Goal: Task Accomplishment & Management: Use online tool/utility

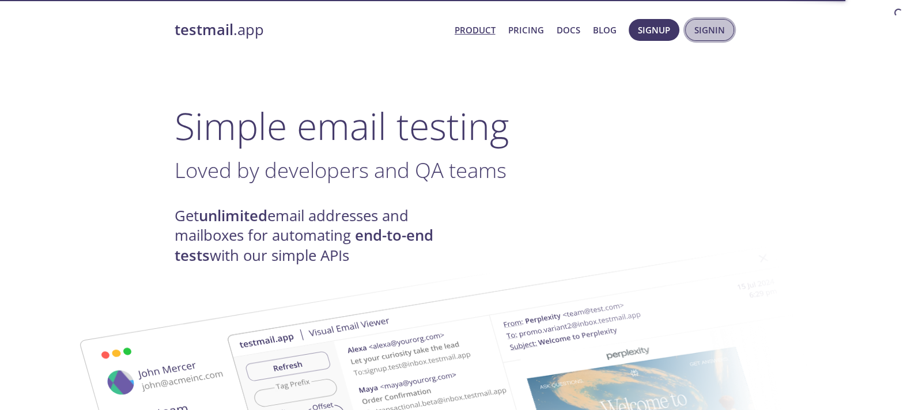
click at [711, 33] on span "Signin" at bounding box center [709, 29] width 31 height 15
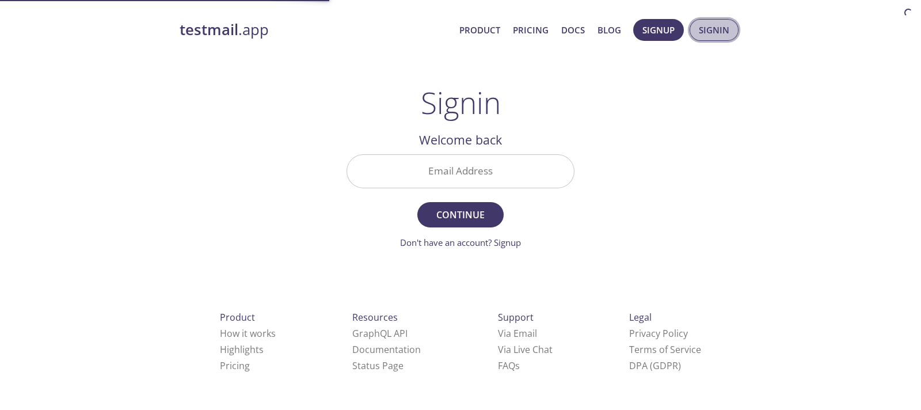
click at [711, 33] on span "Signin" at bounding box center [714, 29] width 31 height 15
click at [446, 176] on input "Email Address" at bounding box center [460, 171] width 227 height 33
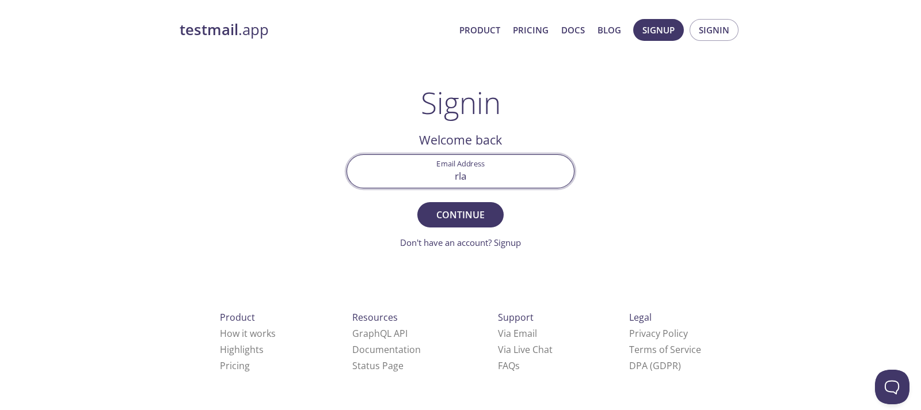
type input "[EMAIL_ADDRESS][DOMAIN_NAME]"
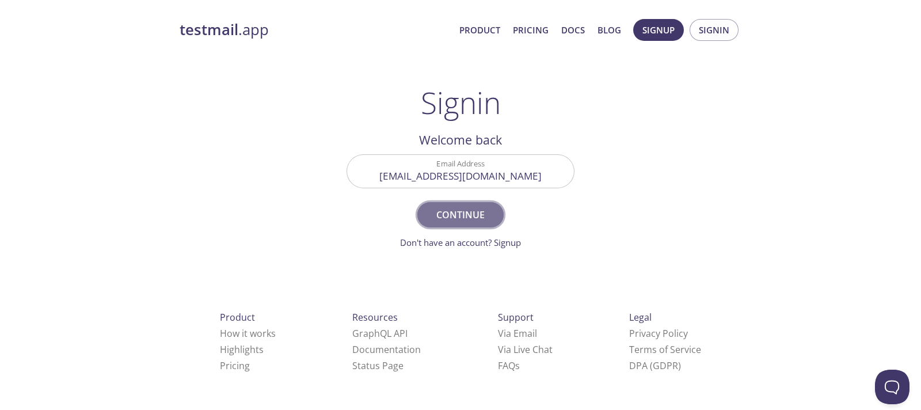
click at [450, 211] on span "Continue" at bounding box center [460, 215] width 61 height 16
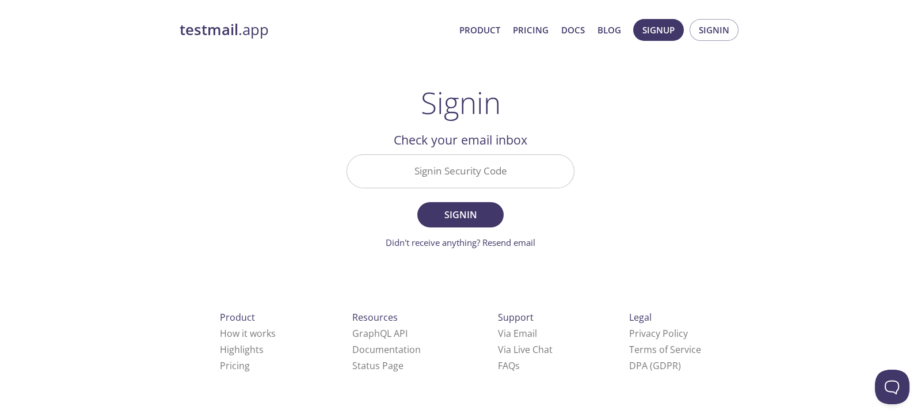
click at [424, 170] on input "Signin Security Code" at bounding box center [460, 171] width 227 height 33
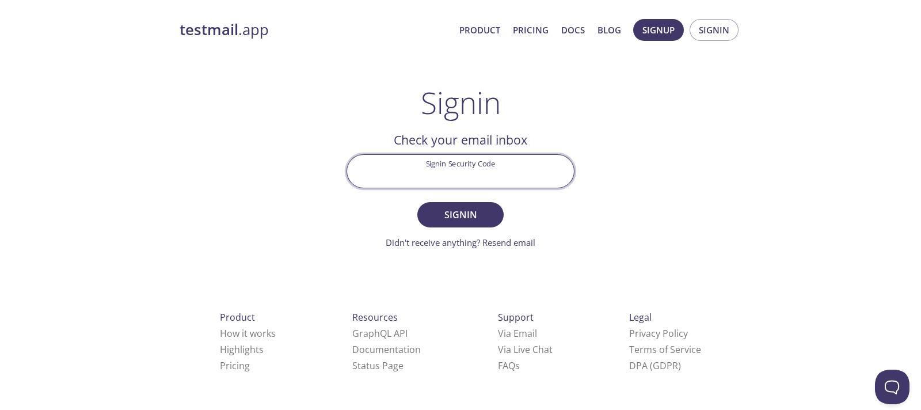
paste input "5DL2N75"
type input "5DL2N75"
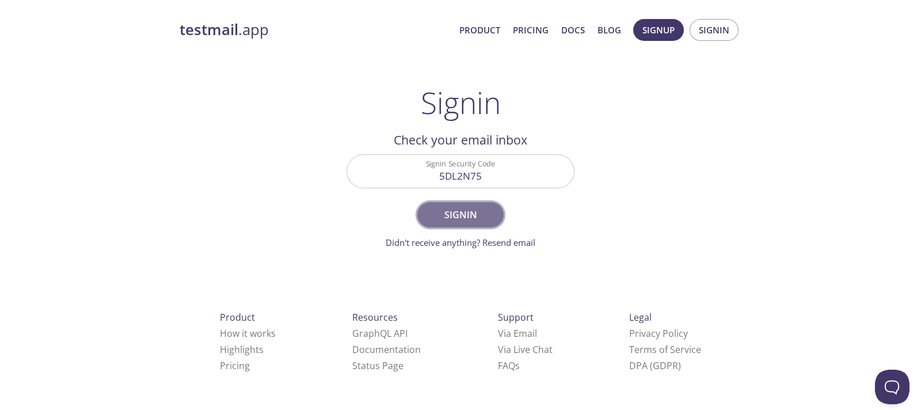
click at [452, 226] on button "Signin" at bounding box center [461, 214] width 86 height 25
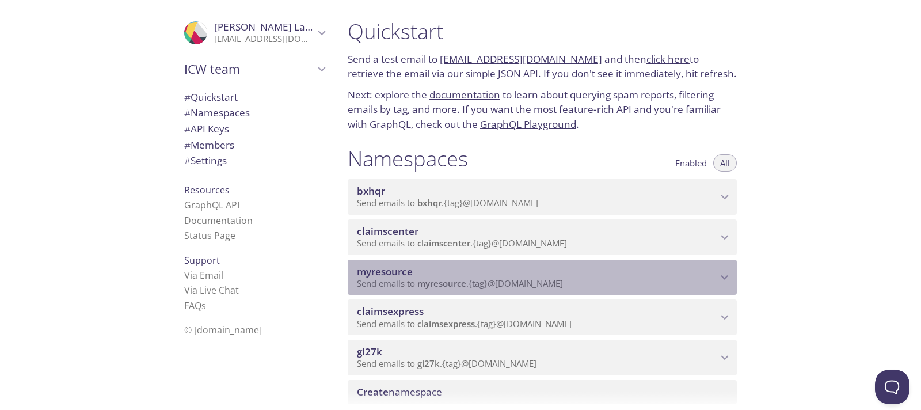
click at [446, 266] on span "myresource" at bounding box center [537, 272] width 361 height 13
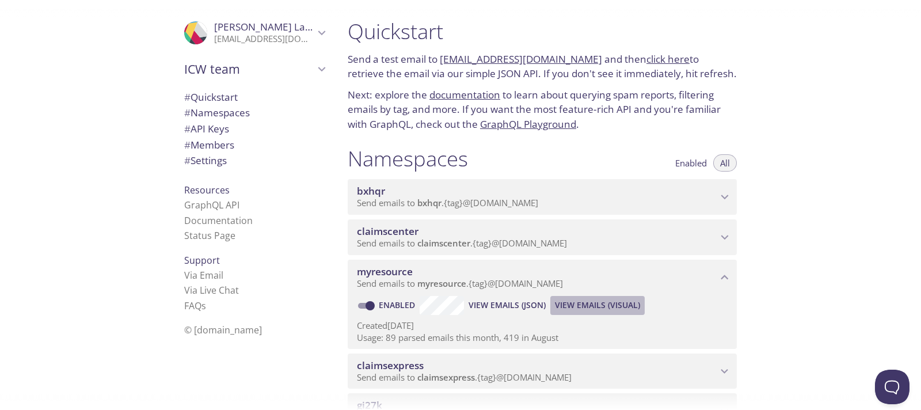
click at [597, 302] on span "View Emails (Visual)" at bounding box center [597, 305] width 85 height 14
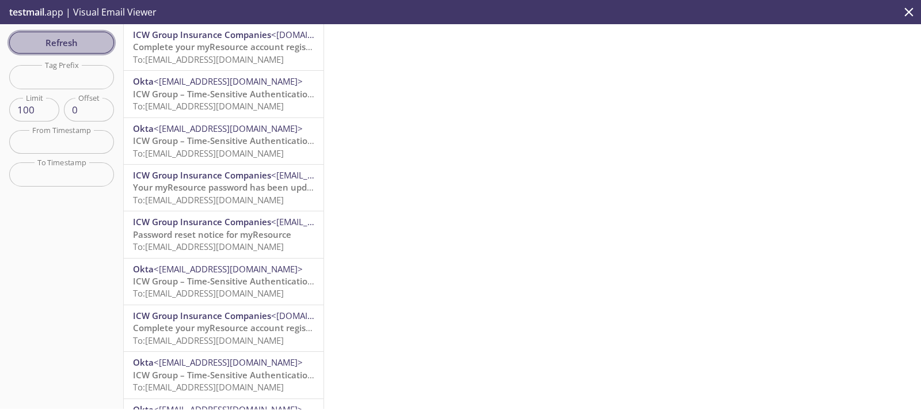
click at [55, 48] on span "Refresh" at bounding box center [61, 42] width 86 height 15
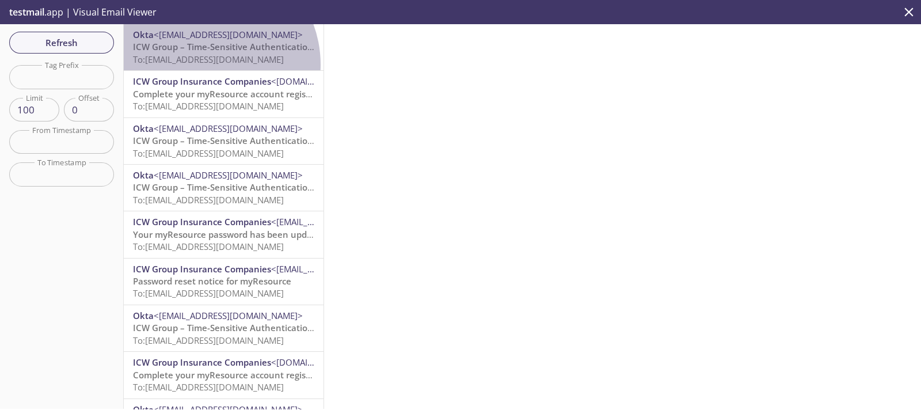
click at [205, 65] on span "To: [EMAIL_ADDRESS][DOMAIN_NAME]" at bounding box center [208, 60] width 151 height 12
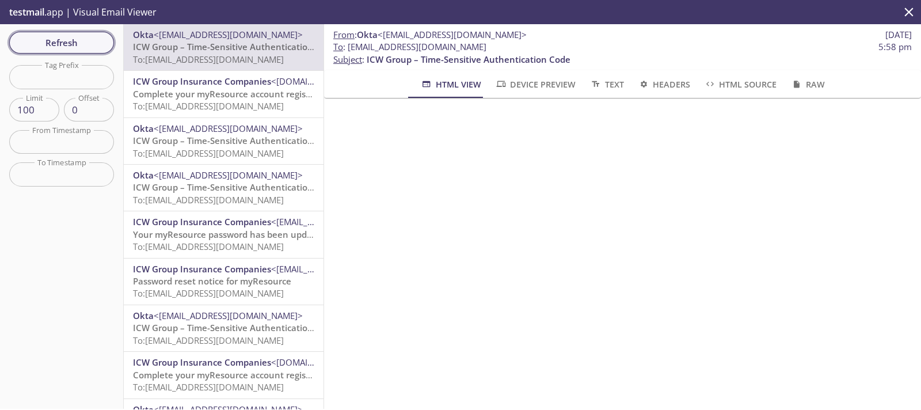
click at [66, 52] on button "Refresh" at bounding box center [61, 43] width 105 height 22
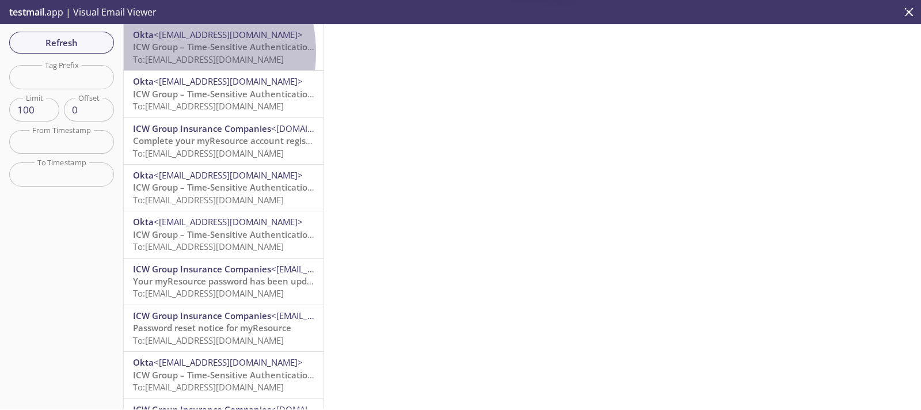
click at [166, 52] on span "ICW Group – Time-Sensitive Authentication Code" at bounding box center [235, 47] width 204 height 12
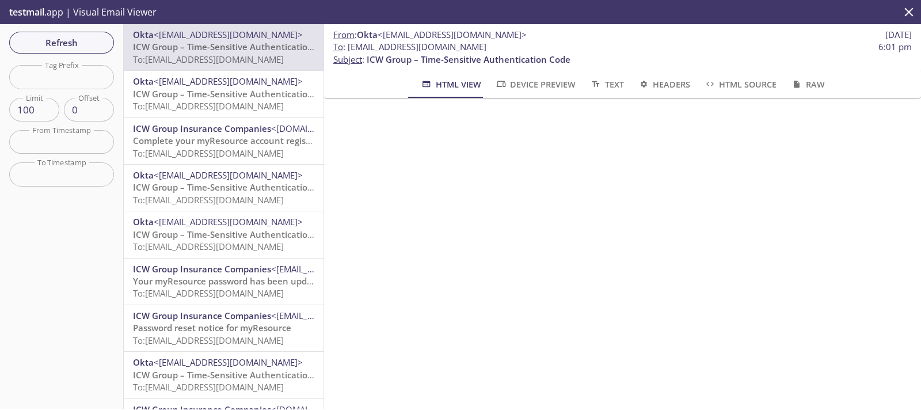
drag, startPoint x: 529, startPoint y: 48, endPoint x: 348, endPoint y: 44, distance: 180.3
click at [348, 44] on span "To : [EMAIL_ADDRESS][DOMAIN_NAME] 6:01 pm" at bounding box center [622, 47] width 579 height 12
copy span "[EMAIL_ADDRESS][DOMAIN_NAME]"
click at [75, 42] on span "Refresh" at bounding box center [61, 42] width 86 height 15
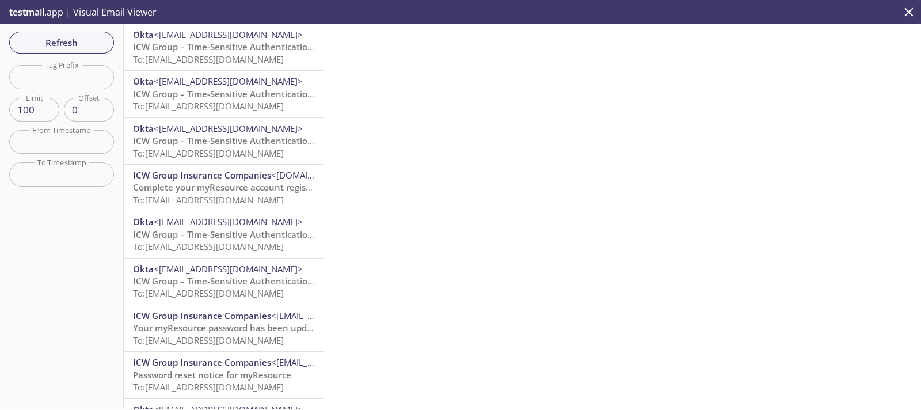
click at [206, 50] on span "ICW Group – Time-Sensitive Authentication Code" at bounding box center [235, 47] width 204 height 12
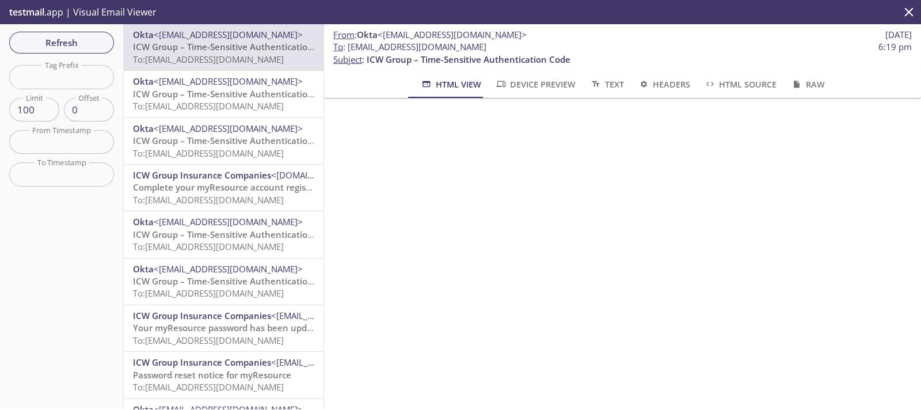
click at [90, 44] on span "Refresh" at bounding box center [61, 42] width 86 height 15
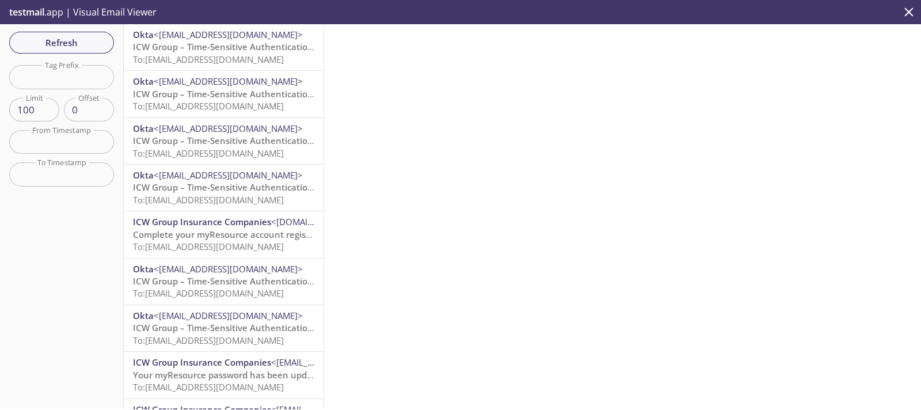
click at [91, 44] on span "Refresh" at bounding box center [61, 42] width 86 height 15
click at [57, 50] on button "Refresh" at bounding box center [61, 43] width 105 height 22
click at [184, 41] on div "Okta <[EMAIL_ADDRESS][DOMAIN_NAME]> ICW Group – Time-Sensitive Authentication C…" at bounding box center [224, 216] width 200 height 385
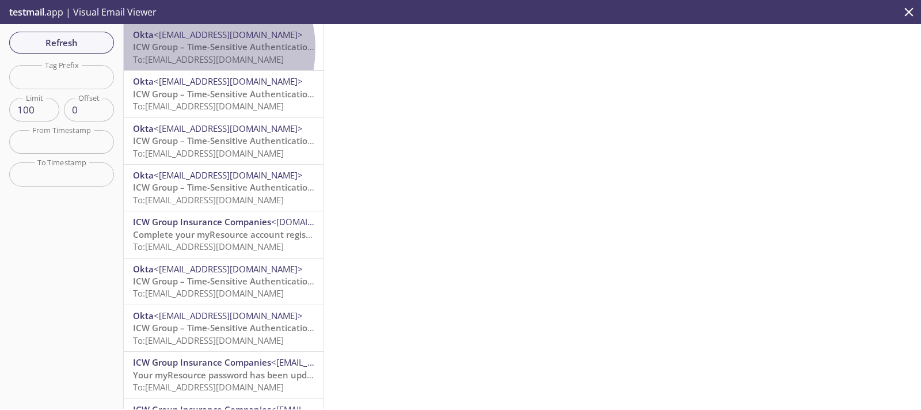
click at [193, 48] on span "ICW Group – Time-Sensitive Authentication Code" at bounding box center [235, 47] width 204 height 12
